Goal: Task Accomplishment & Management: Use online tool/utility

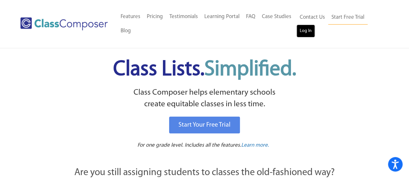
click at [302, 27] on link "Log In" at bounding box center [305, 31] width 18 height 13
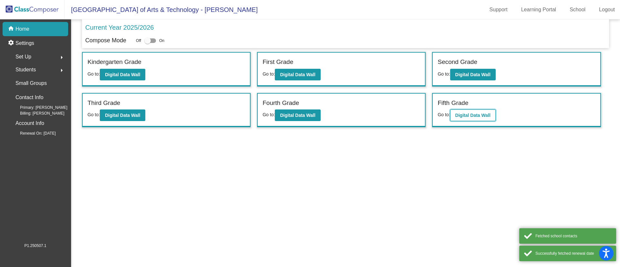
click at [468, 114] on b "Digital Data Wall" at bounding box center [473, 115] width 35 height 5
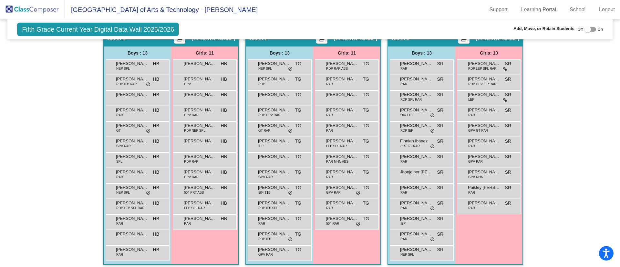
scroll to position [126, 0]
click at [137, 255] on div "[PERSON_NAME] RAR HB lock do_not_disturb_alt" at bounding box center [137, 252] width 62 height 13
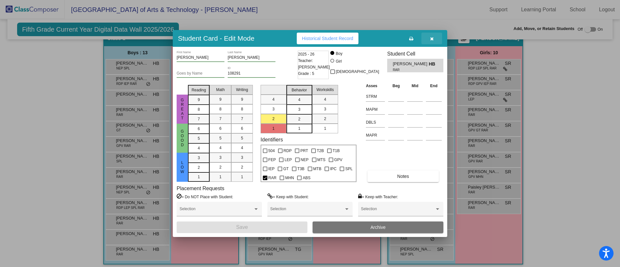
click at [431, 37] on icon "button" at bounding box center [432, 39] width 4 height 5
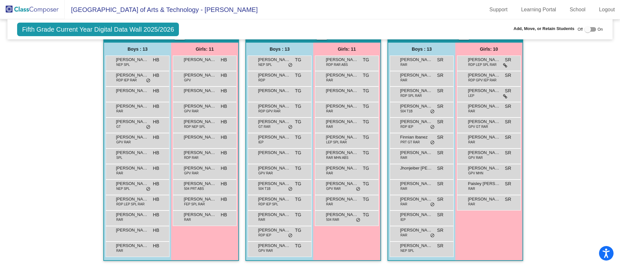
scroll to position [130, 0]
